Goal: Transaction & Acquisition: Book appointment/travel/reservation

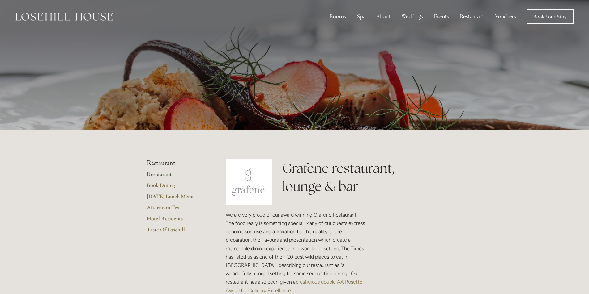
click at [162, 172] on link "Restaurant" at bounding box center [176, 176] width 59 height 11
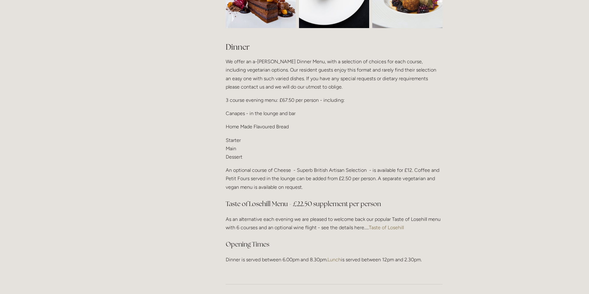
scroll to position [711, 0]
drag, startPoint x: 226, startPoint y: 98, endPoint x: 294, endPoint y: 102, distance: 68.1
click at [294, 102] on p "3 course evening menu: £67.50 per person - including:" at bounding box center [334, 100] width 217 height 8
click at [281, 98] on p "3 course evening menu: £67.50 per person - including:" at bounding box center [334, 100] width 217 height 8
drag, startPoint x: 280, startPoint y: 98, endPoint x: 317, endPoint y: 98, distance: 37.1
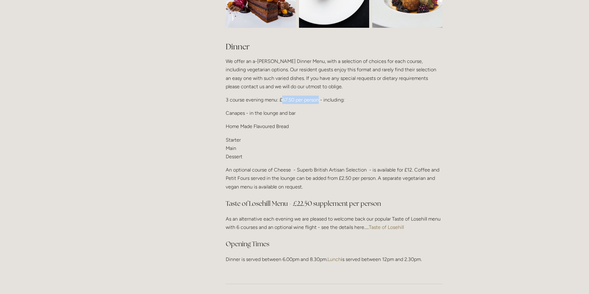
click at [317, 98] on p "3 course evening menu: £67.50 per person - including:" at bounding box center [334, 100] width 217 height 8
drag, startPoint x: 232, startPoint y: 124, endPoint x: 260, endPoint y: 133, distance: 29.4
click at [303, 132] on div "Dinner We offer an a-la-carte Dinner Menu, with a selection of choices for each…" at bounding box center [334, 152] width 217 height 222
click at [247, 139] on p "Starter Main Dessert" at bounding box center [334, 148] width 217 height 25
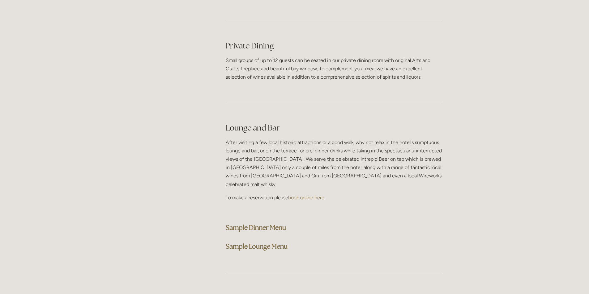
scroll to position [1483, 0]
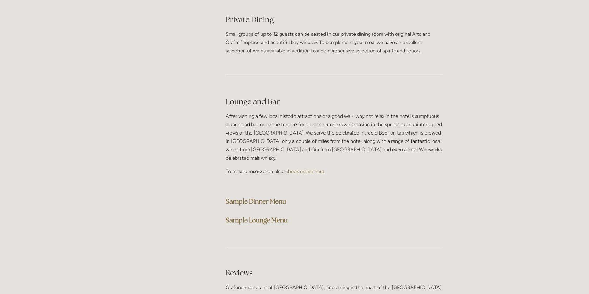
click at [264, 197] on strong "Sample Dinner Menu" at bounding box center [256, 201] width 60 height 8
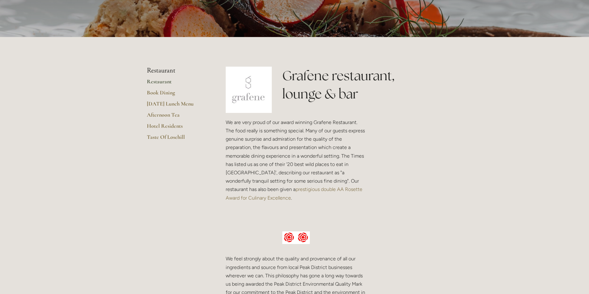
scroll to position [0, 0]
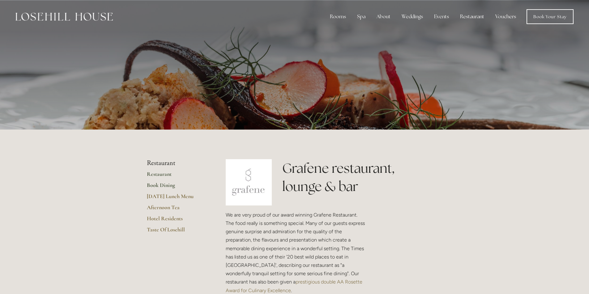
click at [155, 185] on link "Book Dining" at bounding box center [176, 187] width 59 height 11
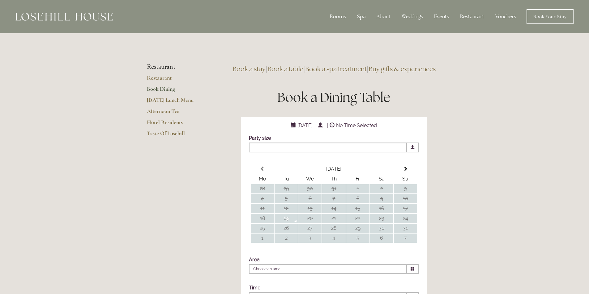
scroll to position [124, 0]
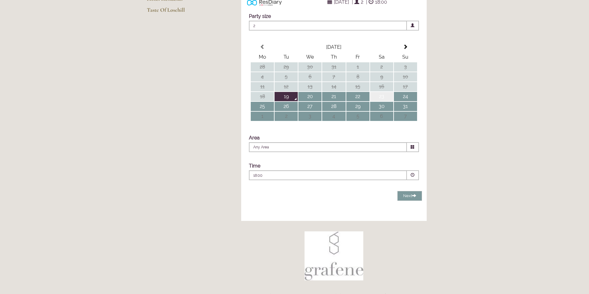
click at [383, 101] on td "23" at bounding box center [381, 96] width 23 height 9
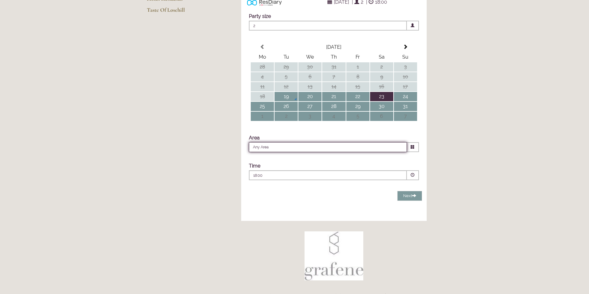
click at [385, 152] on input "Any Area" at bounding box center [328, 147] width 158 height 10
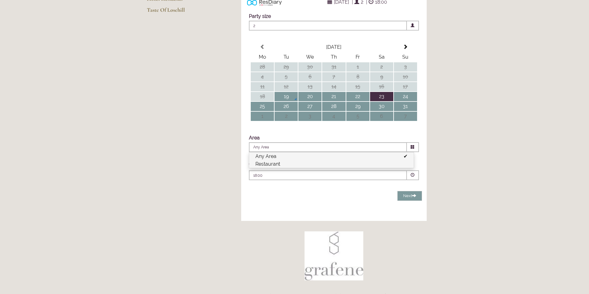
click at [317, 168] on li "Restaurant" at bounding box center [331, 164] width 164 height 8
type input "Restaurant"
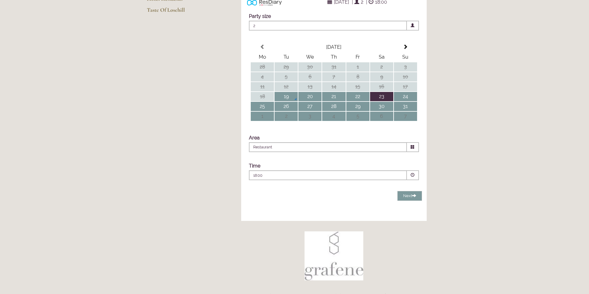
click at [311, 181] on div "18:00 Combined Shape Join Standby List" at bounding box center [327, 177] width 149 height 8
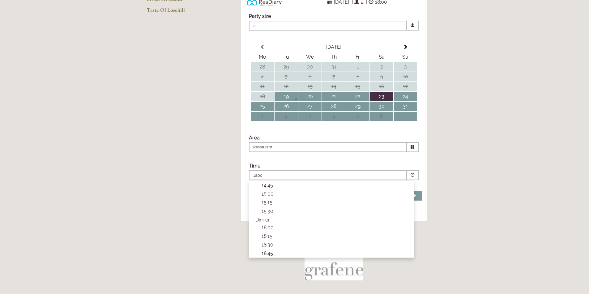
scroll to position [205, 0]
click at [274, 204] on p "18:30" at bounding box center [334, 201] width 146 height 6
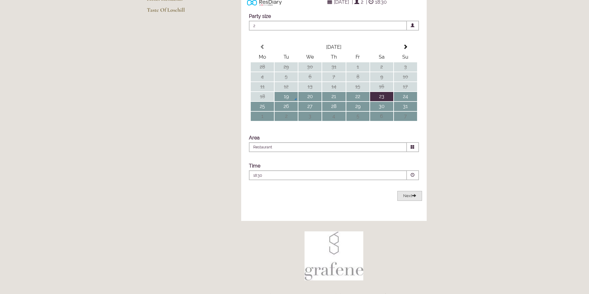
click at [413, 198] on span at bounding box center [414, 196] width 4 height 4
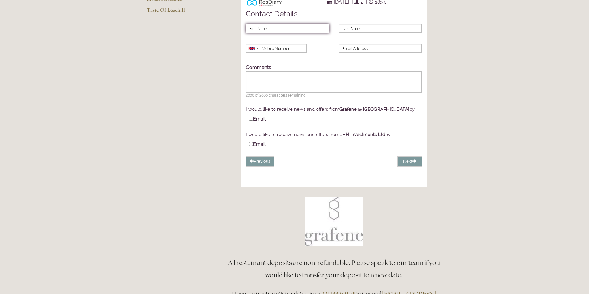
click at [291, 33] on input "First Name" at bounding box center [287, 28] width 83 height 9
type input "Pippa"
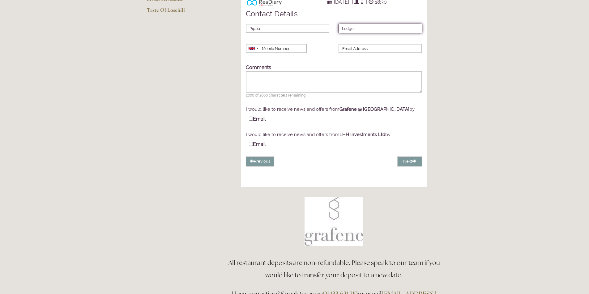
type input "Lodge"
click at [388, 6] on span "18:30" at bounding box center [380, 2] width 15 height 9
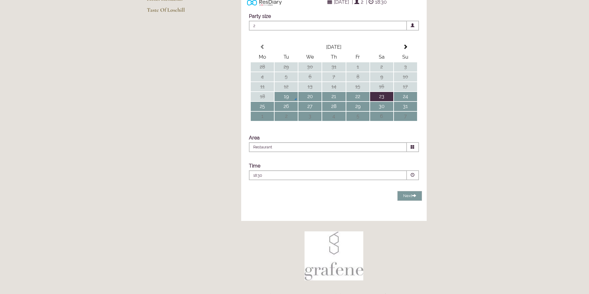
click at [312, 179] on p "18:30" at bounding box center [309, 176] width 112 height 6
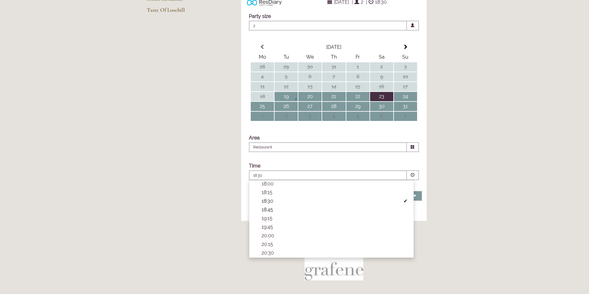
click at [270, 213] on p "18:45" at bounding box center [334, 210] width 146 height 6
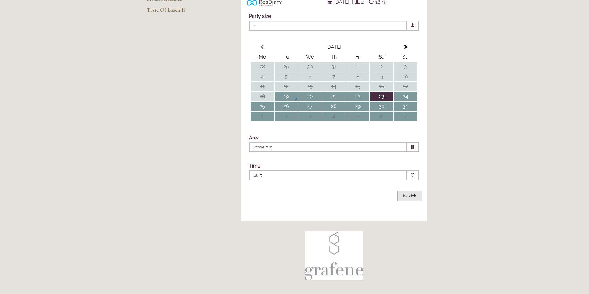
click at [406, 198] on span "Next" at bounding box center [409, 196] width 13 height 5
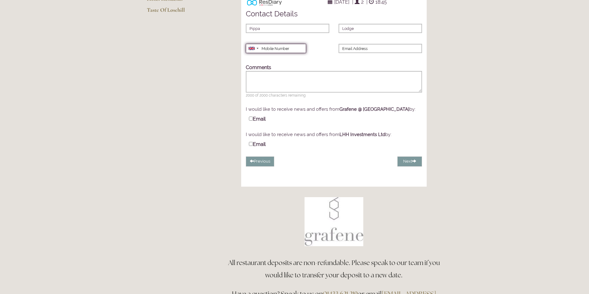
click at [274, 53] on input "Mobile Number" at bounding box center [276, 48] width 60 height 9
type input "07584995195"
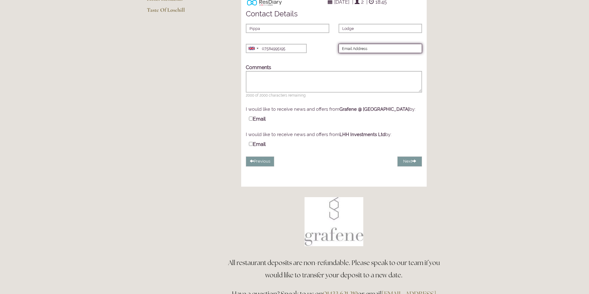
click at [369, 53] on input "Email Address" at bounding box center [379, 48] width 83 height 9
type input "pippa.lodge28@gmail.com"
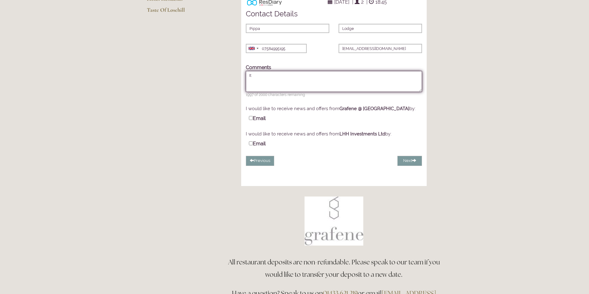
type textarea "I"
type textarea "we're celebrating our 1st wedding anniversary x1 guest allergic to shellfish"
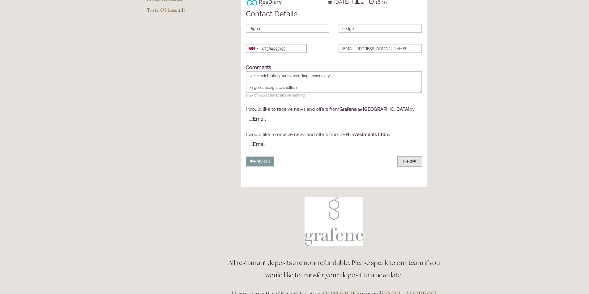
click at [409, 167] on button "Next" at bounding box center [409, 162] width 25 height 10
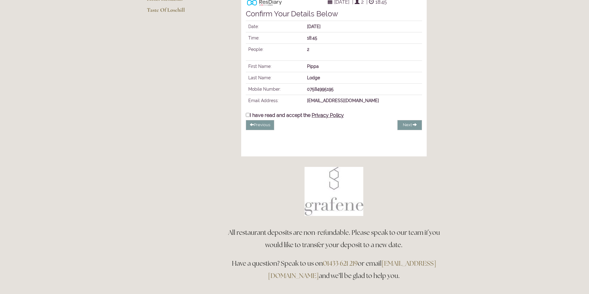
click at [282, 118] on label "I have read and accept the Privacy Policy" at bounding box center [295, 115] width 98 height 6
click at [250, 117] on input "I have read and accept the Privacy Policy" at bounding box center [248, 115] width 4 height 4
checkbox input "true"
click at [402, 127] on span "Complete Booking" at bounding box center [395, 125] width 36 height 5
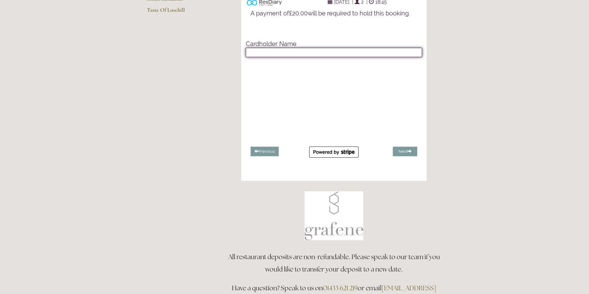
click at [305, 57] on input "text" at bounding box center [334, 52] width 176 height 9
type input "Phillippa Lodge"
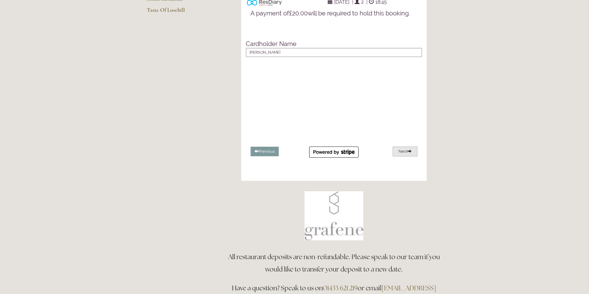
click at [405, 157] on button "Next" at bounding box center [404, 152] width 25 height 10
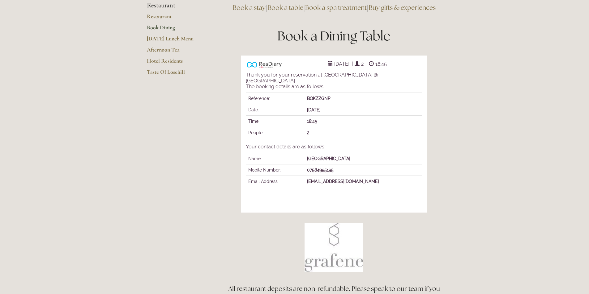
scroll to position [62, 0]
